Goal: Information Seeking & Learning: Learn about a topic

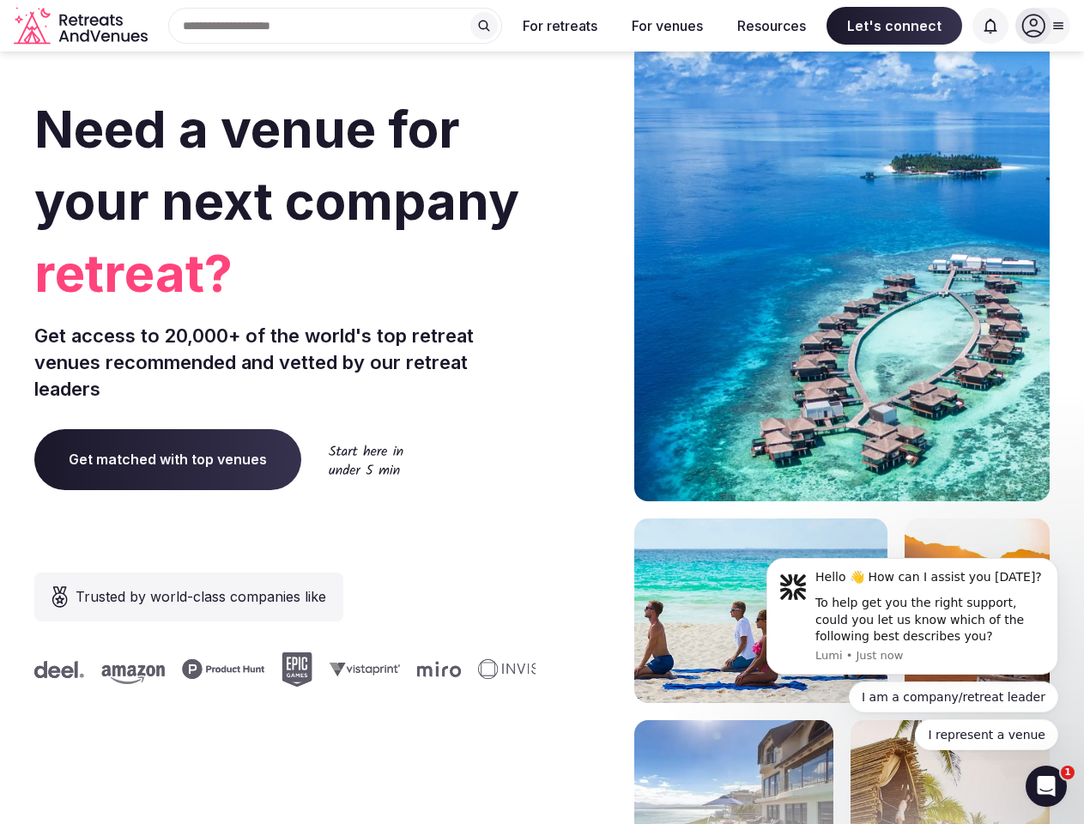
click at [542, 412] on div "Need a venue for your next company retreat? Get access to 20,000+ of the world'…" at bounding box center [542, 514] width 1016 height 1035
click at [336, 26] on div "Search Popular Destinations [GEOGRAPHIC_DATA], [GEOGRAPHIC_DATA] [GEOGRAPHIC_DA…" at bounding box center [329, 26] width 348 height 36
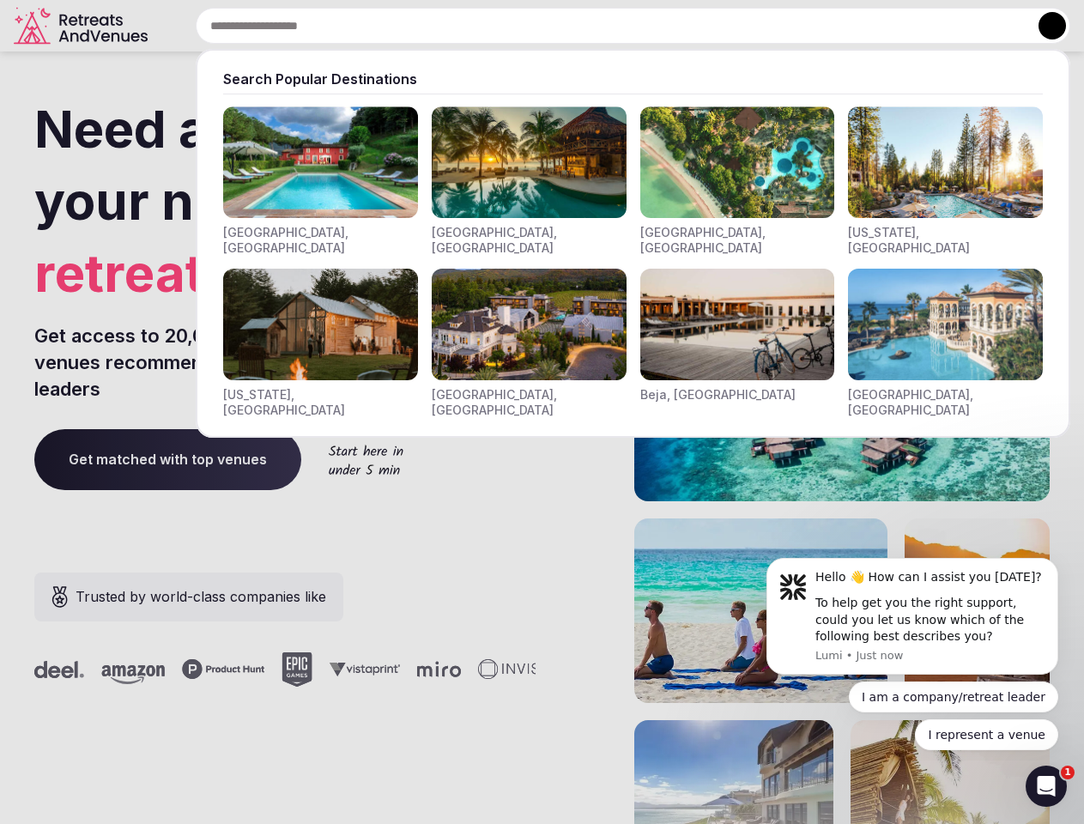
click at [484, 26] on input "text" at bounding box center [633, 26] width 875 height 36
click at [561, 26] on input "text" at bounding box center [633, 26] width 875 height 36
click at [667, 26] on input "text" at bounding box center [633, 26] width 875 height 36
click at [772, 26] on input "text" at bounding box center [633, 26] width 875 height 36
click at [895, 26] on input "text" at bounding box center [633, 26] width 875 height 36
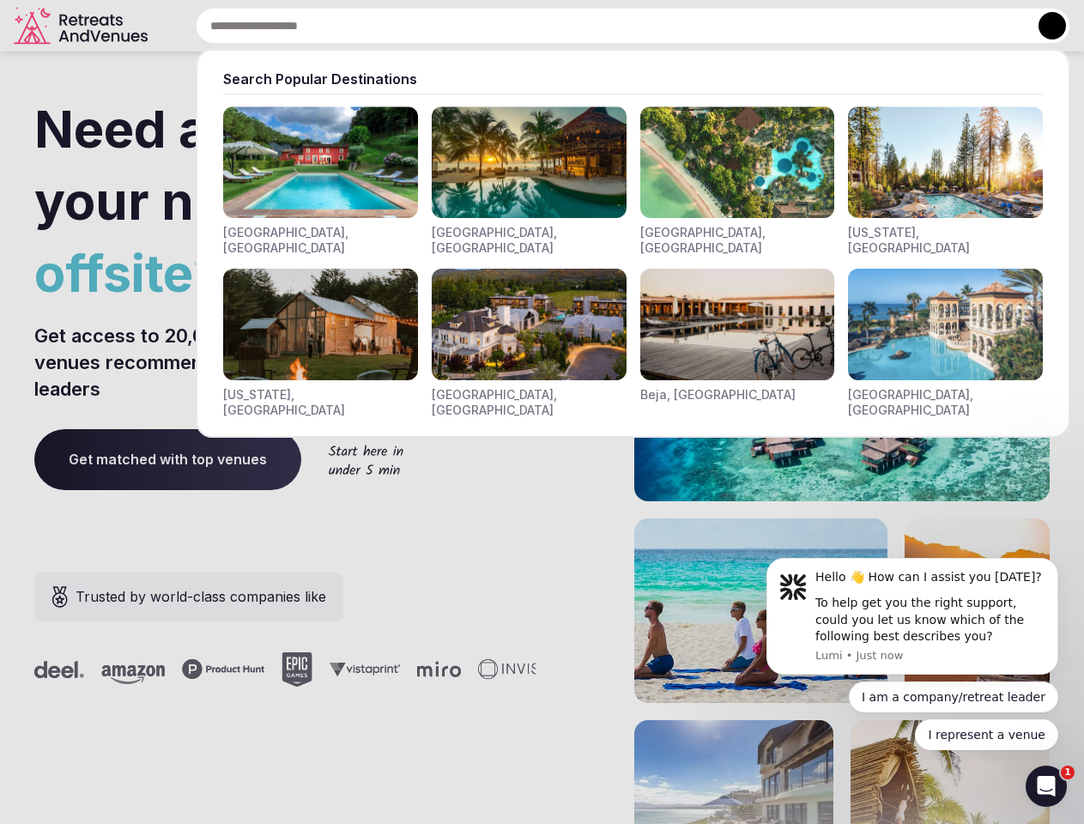
click at [991, 26] on input "text" at bounding box center [633, 26] width 875 height 36
click at [1043, 26] on button at bounding box center [1052, 25] width 27 height 27
click at [913, 616] on div "To help get you the right support, could you let us know which of the following…" at bounding box center [931, 620] width 230 height 51
